Goal: Task Accomplishment & Management: Use online tool/utility

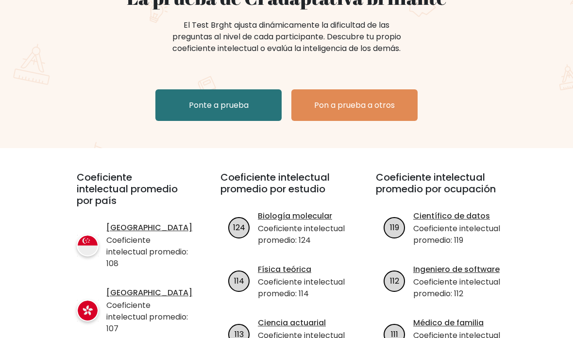
scroll to position [144, 0]
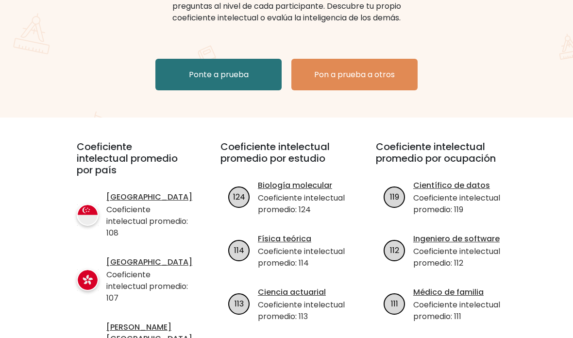
click at [178, 68] on link "Ponte a prueba" at bounding box center [218, 75] width 126 height 32
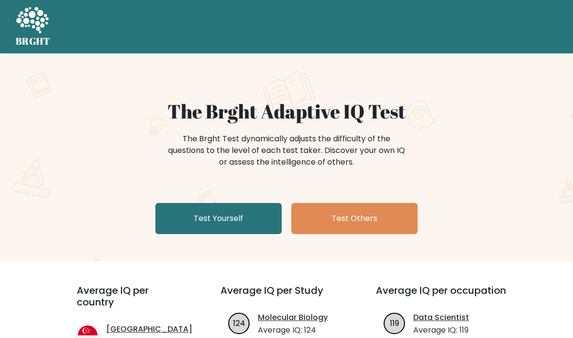
scroll to position [378, 0]
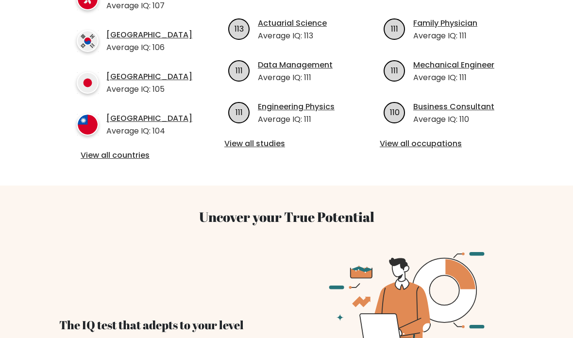
click at [269, 145] on link "View all studies" at bounding box center [286, 144] width 124 height 12
click at [253, 138] on link "View all studies" at bounding box center [286, 144] width 124 height 12
click at [259, 148] on link "View all studies" at bounding box center [286, 144] width 124 height 12
click at [271, 143] on link "View all studies" at bounding box center [286, 144] width 124 height 12
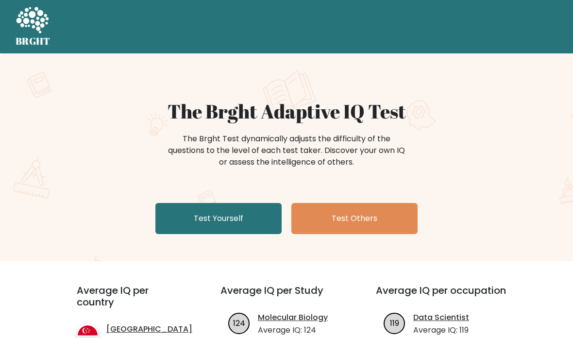
scroll to position [86, 0]
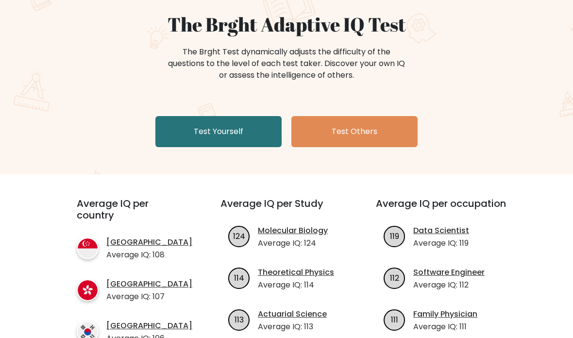
click at [217, 137] on link "Test Yourself" at bounding box center [218, 131] width 126 height 31
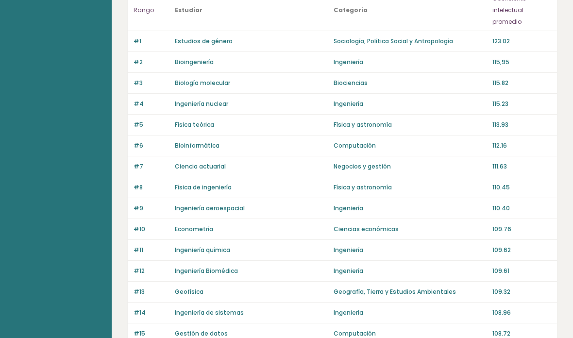
scroll to position [99, 0]
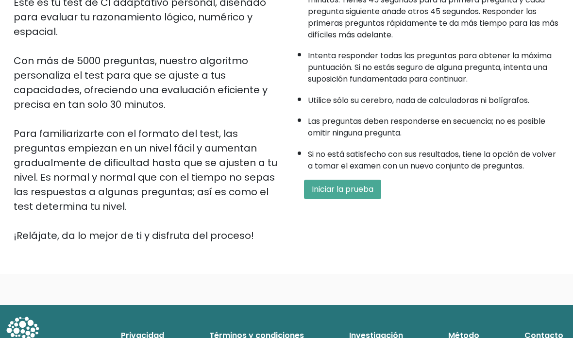
scroll to position [167, 0]
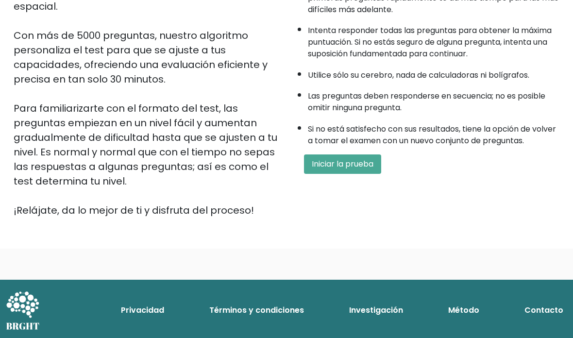
click at [377, 174] on button "Iniciar la prueba" at bounding box center [342, 163] width 77 height 19
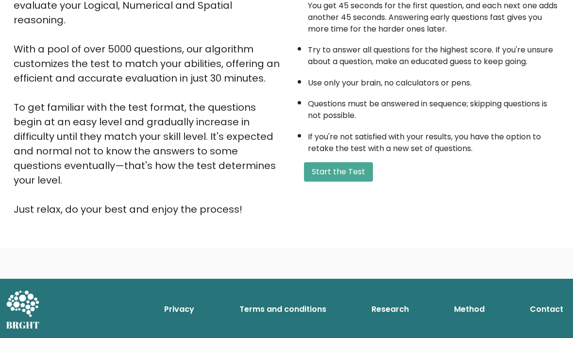
scroll to position [135, 0]
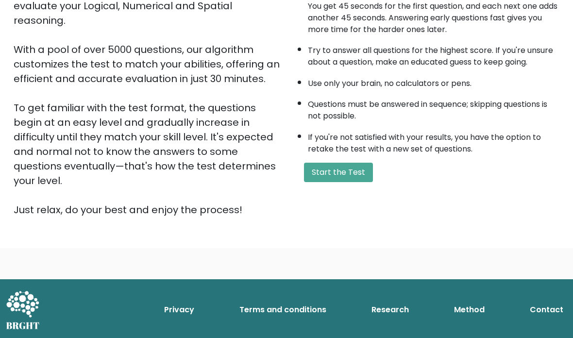
click at [340, 182] on button "Start the Test" at bounding box center [338, 172] width 69 height 19
